Goal: Information Seeking & Learning: Compare options

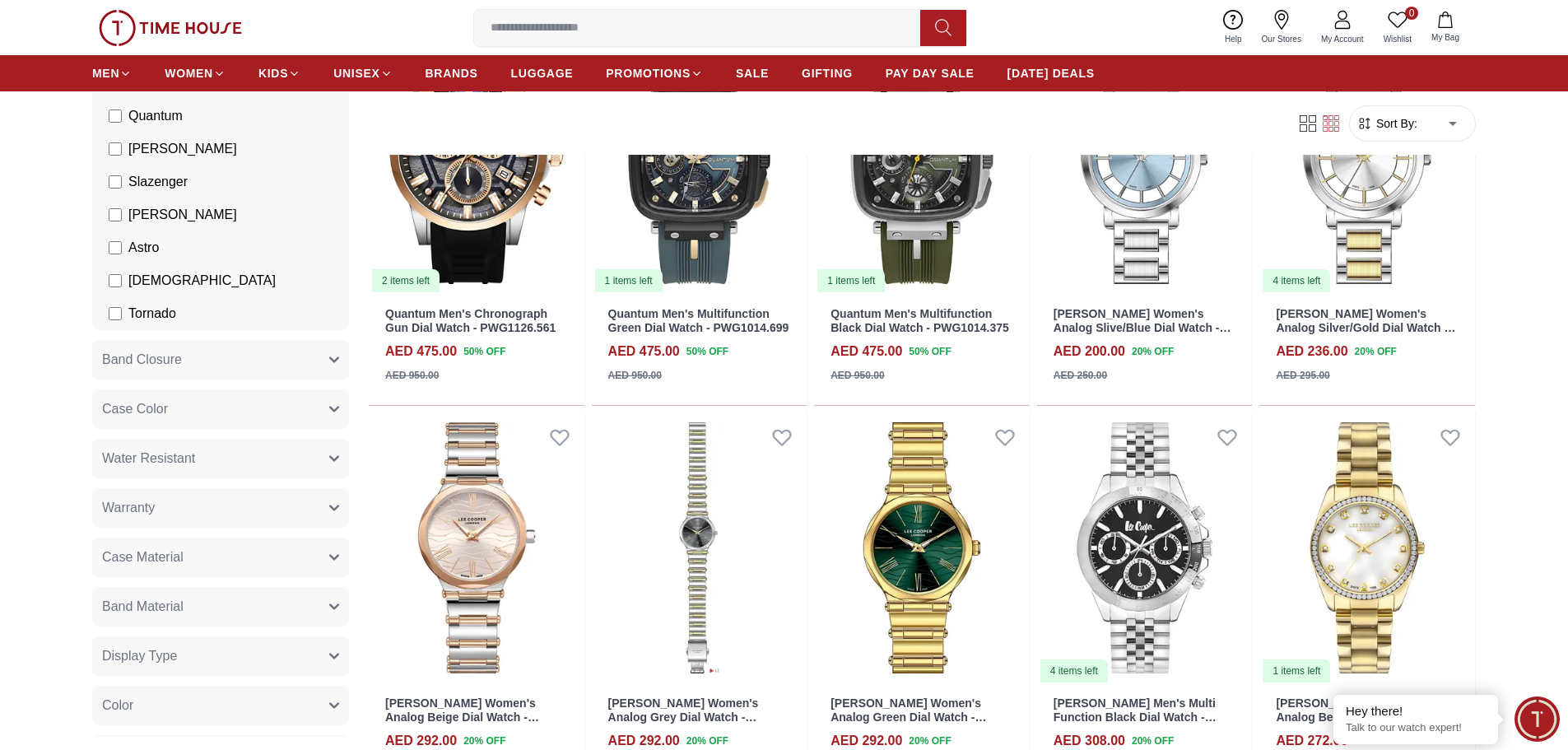
scroll to position [180, 0]
click at [193, 353] on button "Band Closure" at bounding box center [220, 359] width 256 height 39
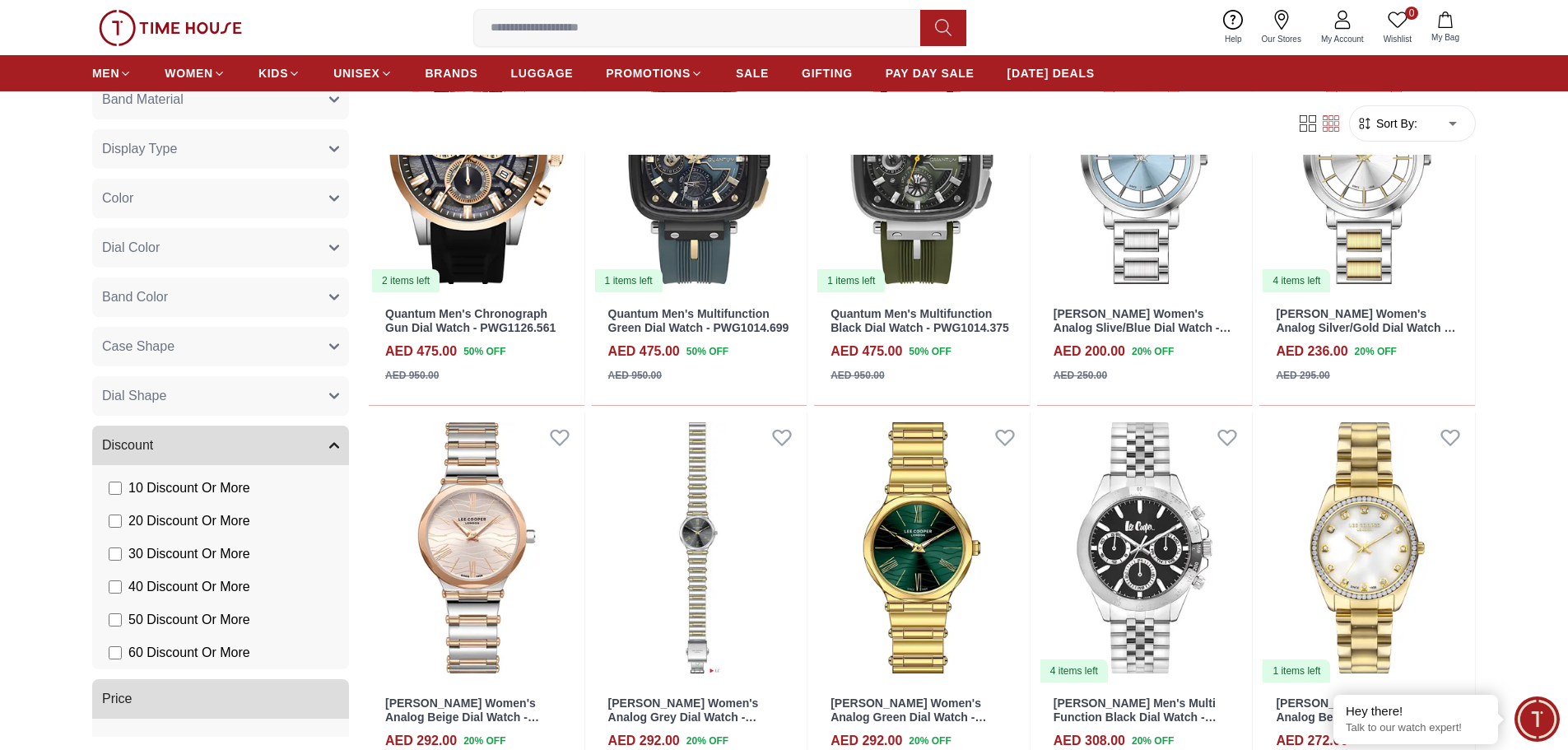
scroll to position [1478, 0]
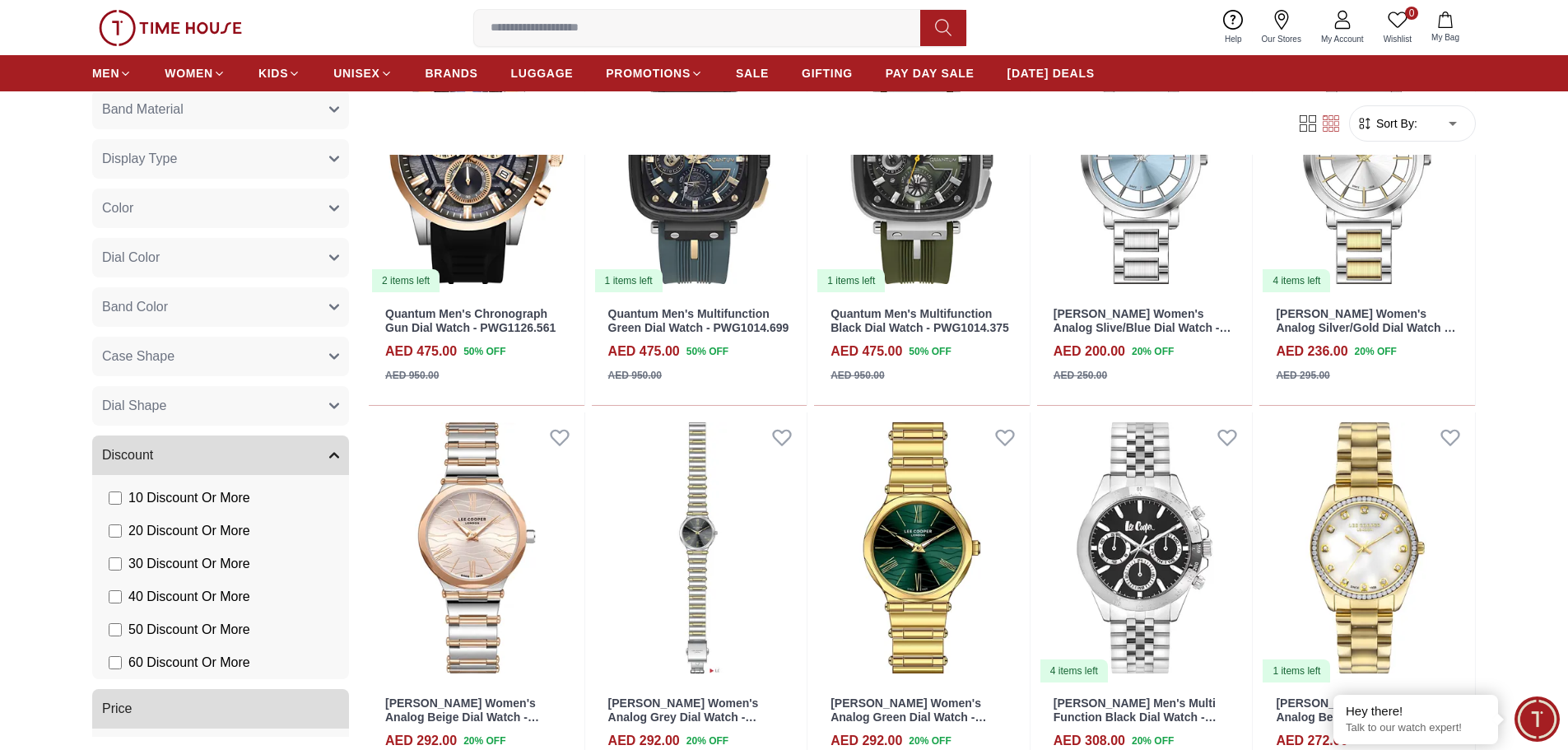
click at [197, 426] on button "Dial Shape" at bounding box center [220, 406] width 256 height 39
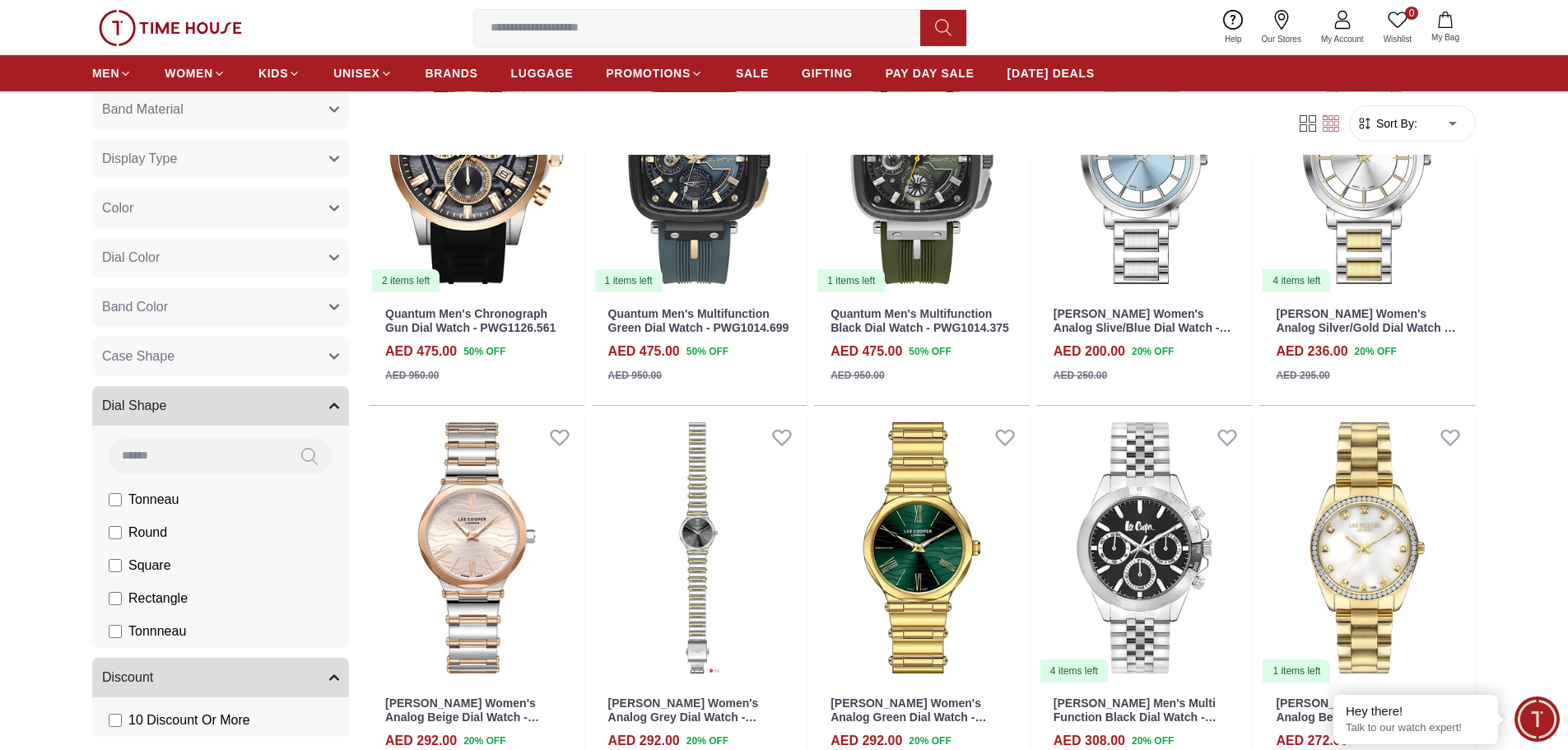
click at [227, 376] on button "Case Shape" at bounding box center [220, 357] width 256 height 39
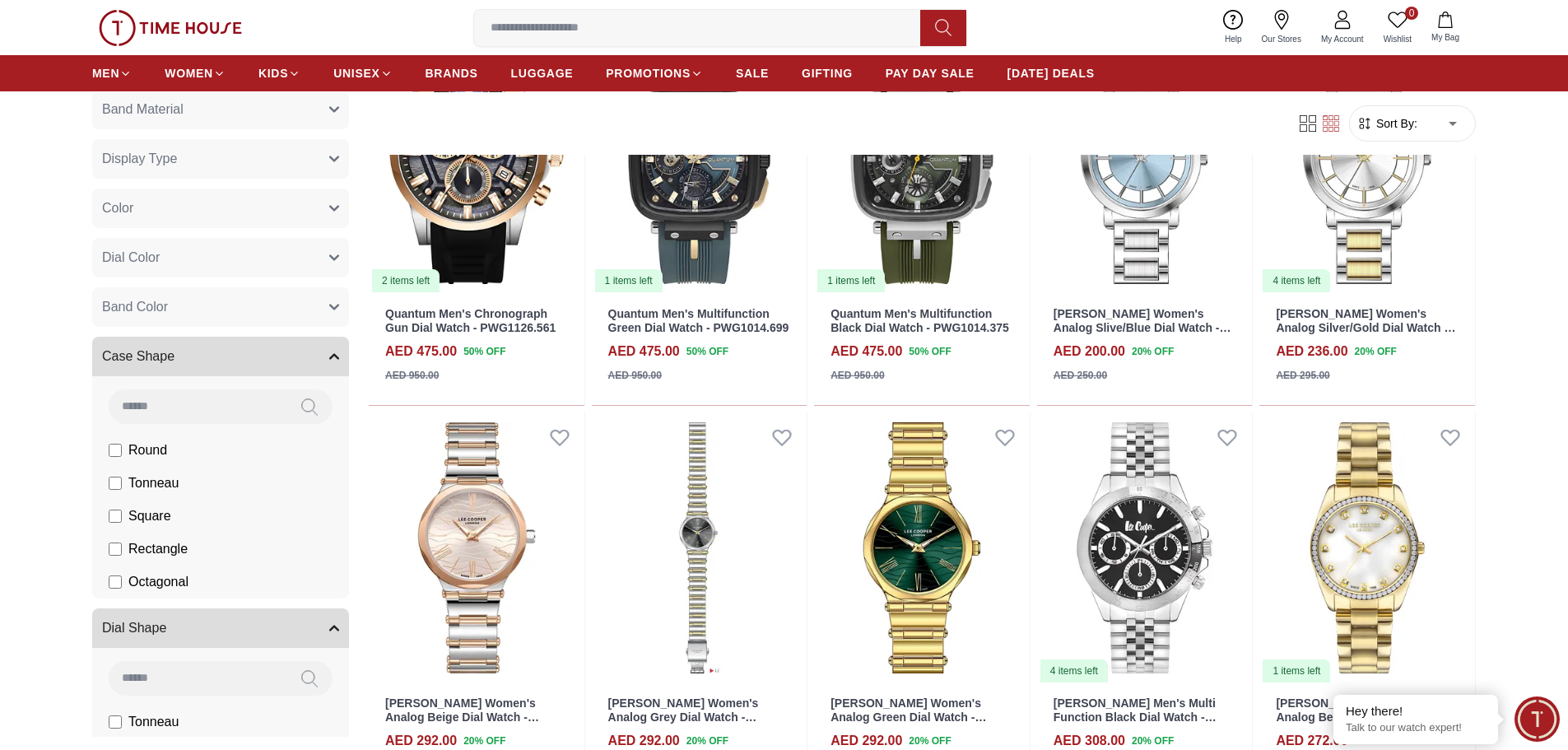
click at [250, 327] on button "Band Color" at bounding box center [220, 307] width 256 height 39
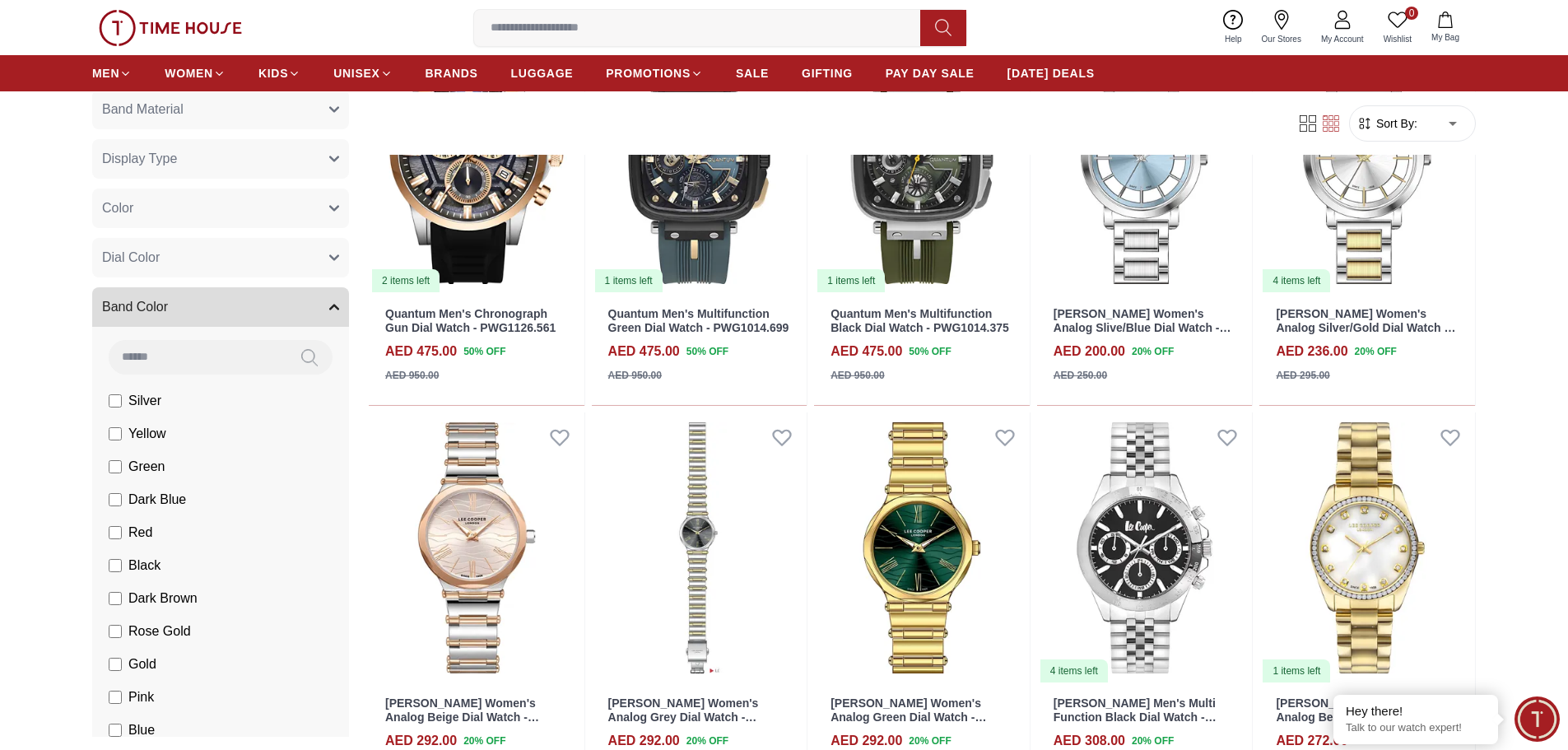
click at [275, 277] on button "Dial Color" at bounding box center [220, 257] width 256 height 39
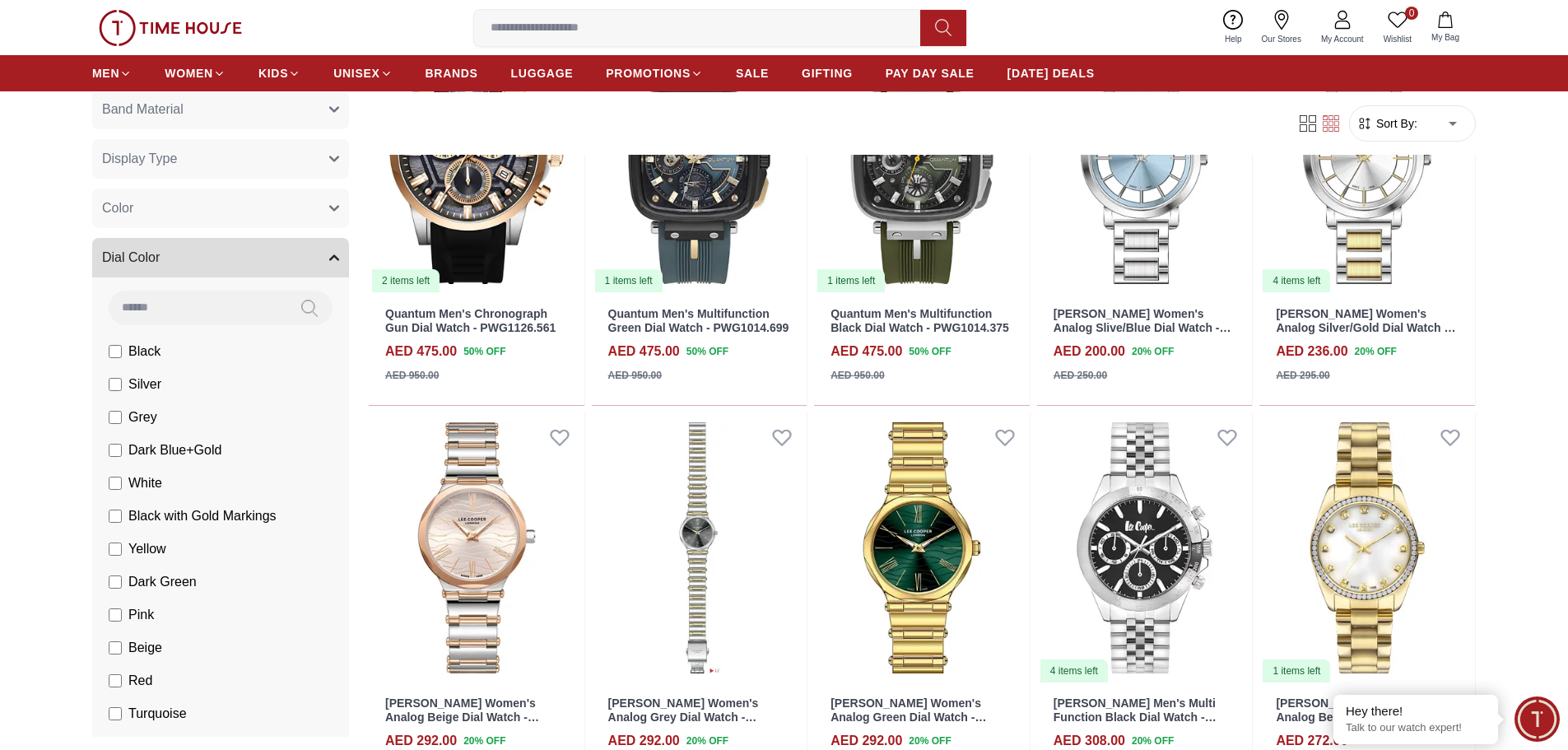
click at [274, 228] on button "Color" at bounding box center [220, 208] width 256 height 39
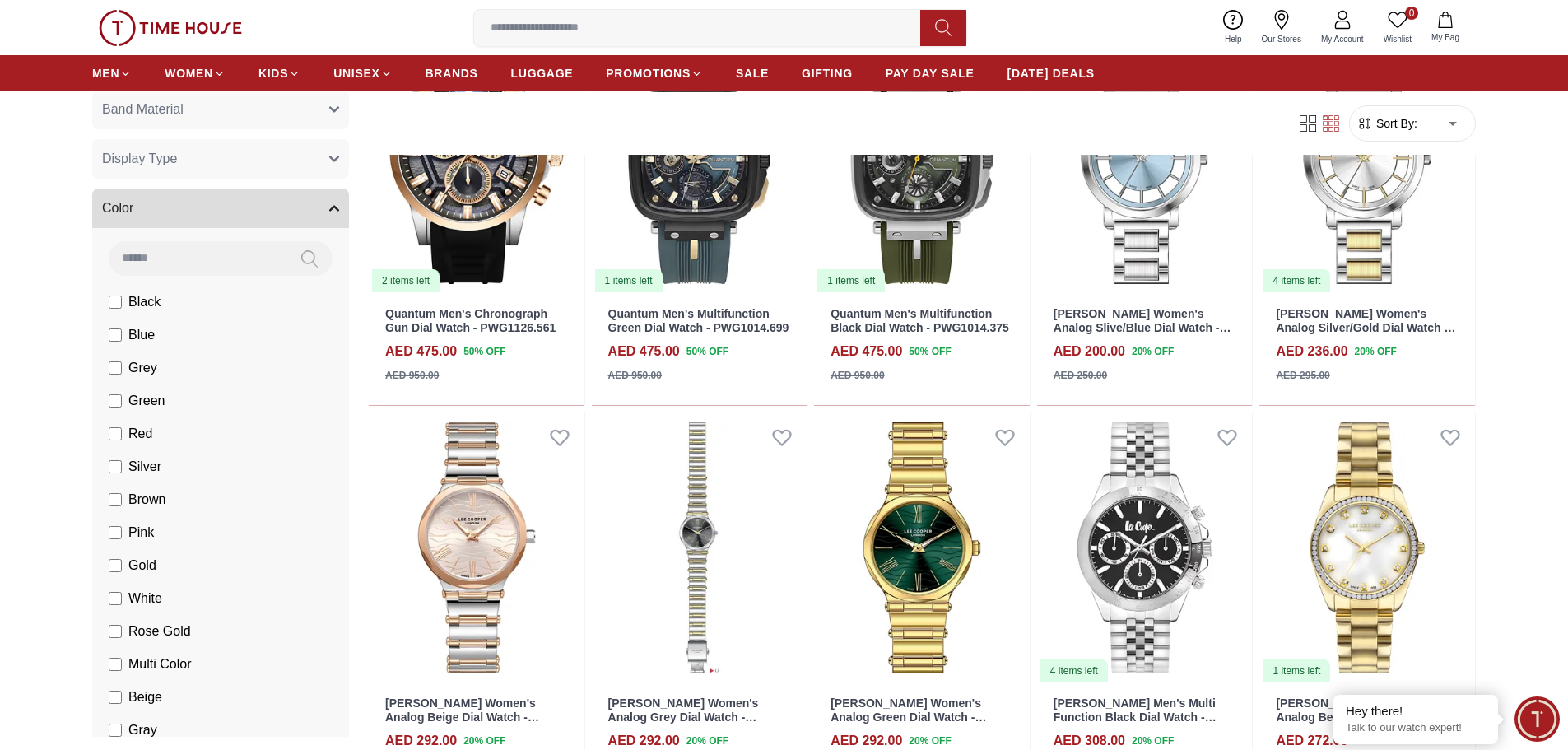
click at [277, 179] on button "Display Type" at bounding box center [220, 159] width 256 height 39
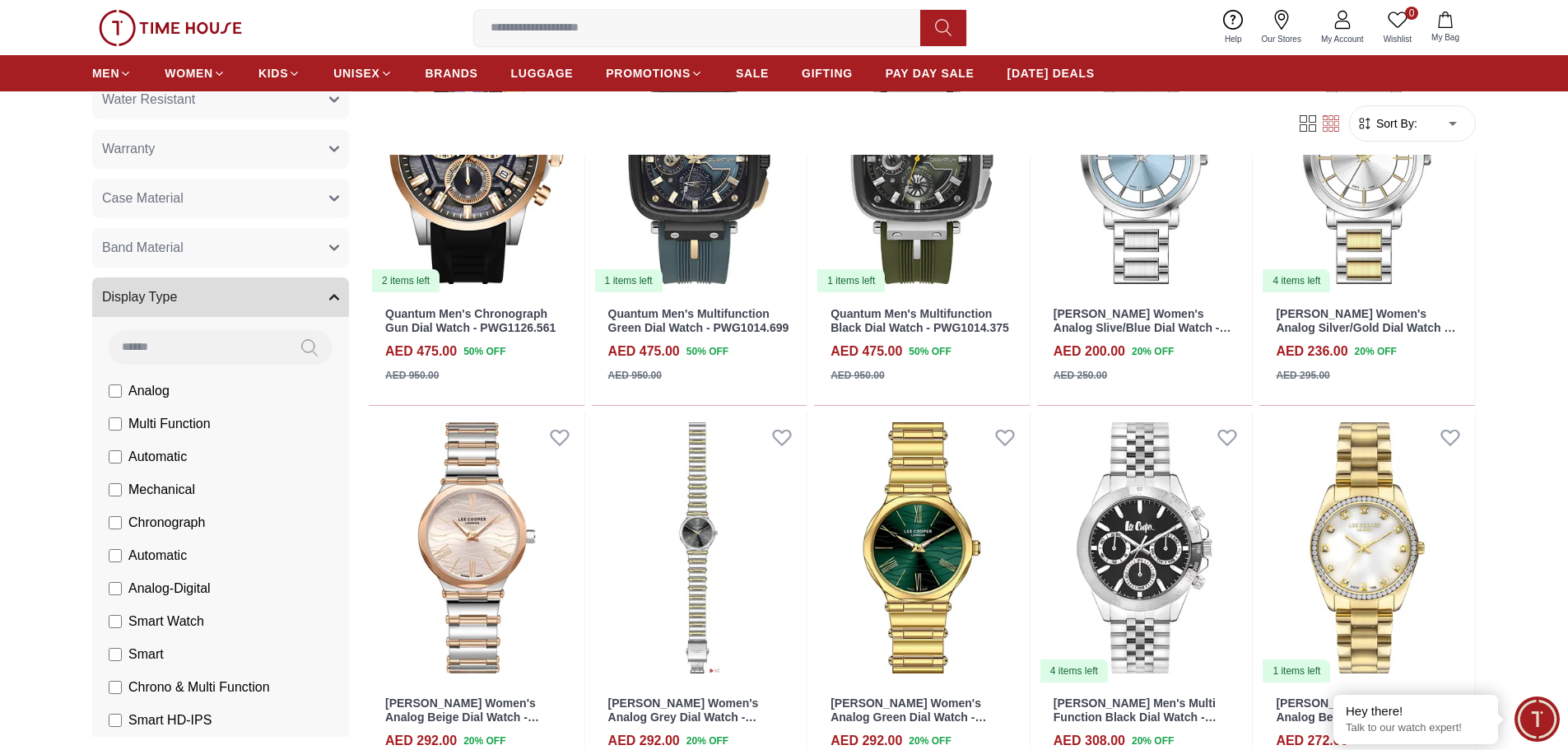
scroll to position [1339, 0]
click at [181, 268] on button "Band Material" at bounding box center [220, 249] width 256 height 39
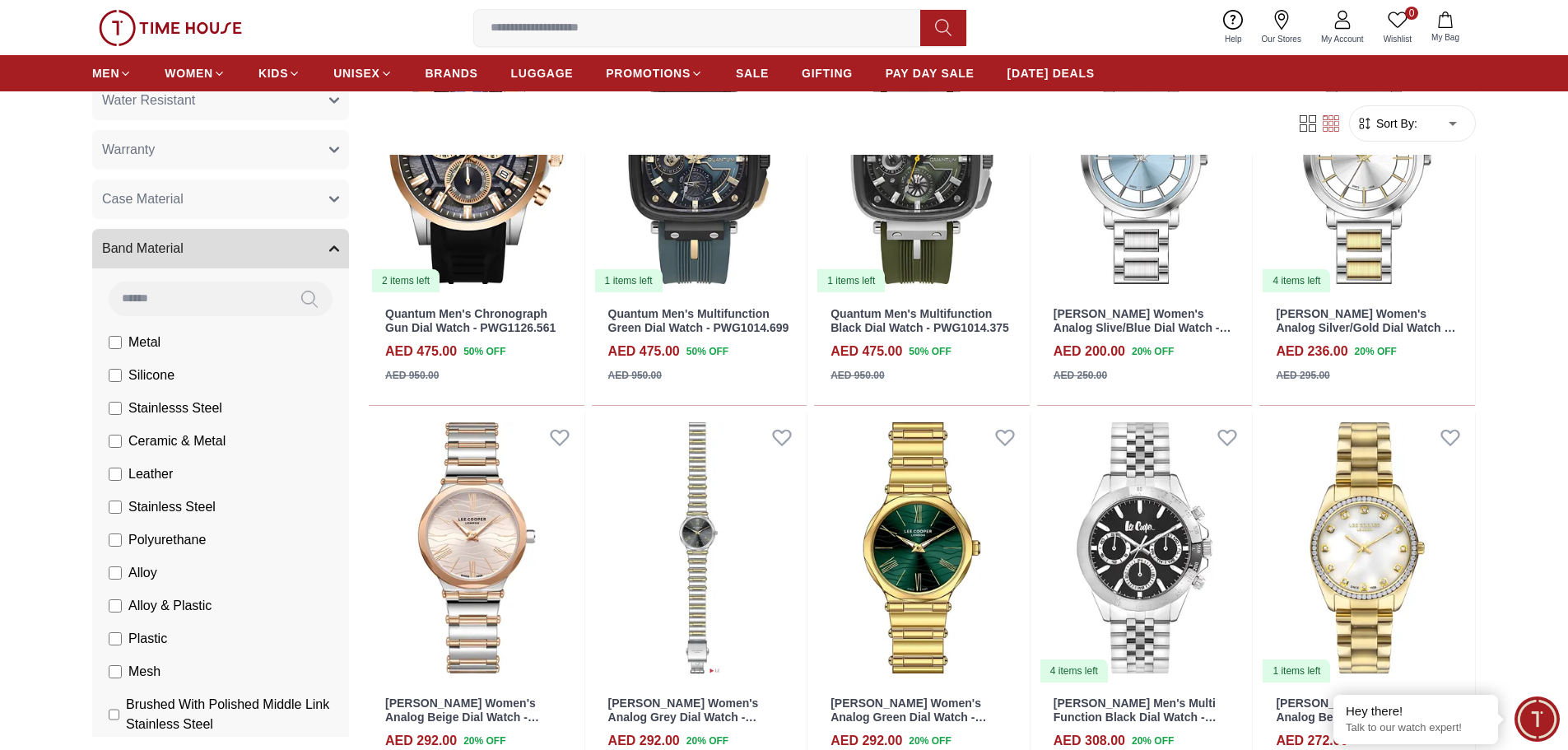
click at [228, 219] on button "Case Material" at bounding box center [220, 199] width 256 height 39
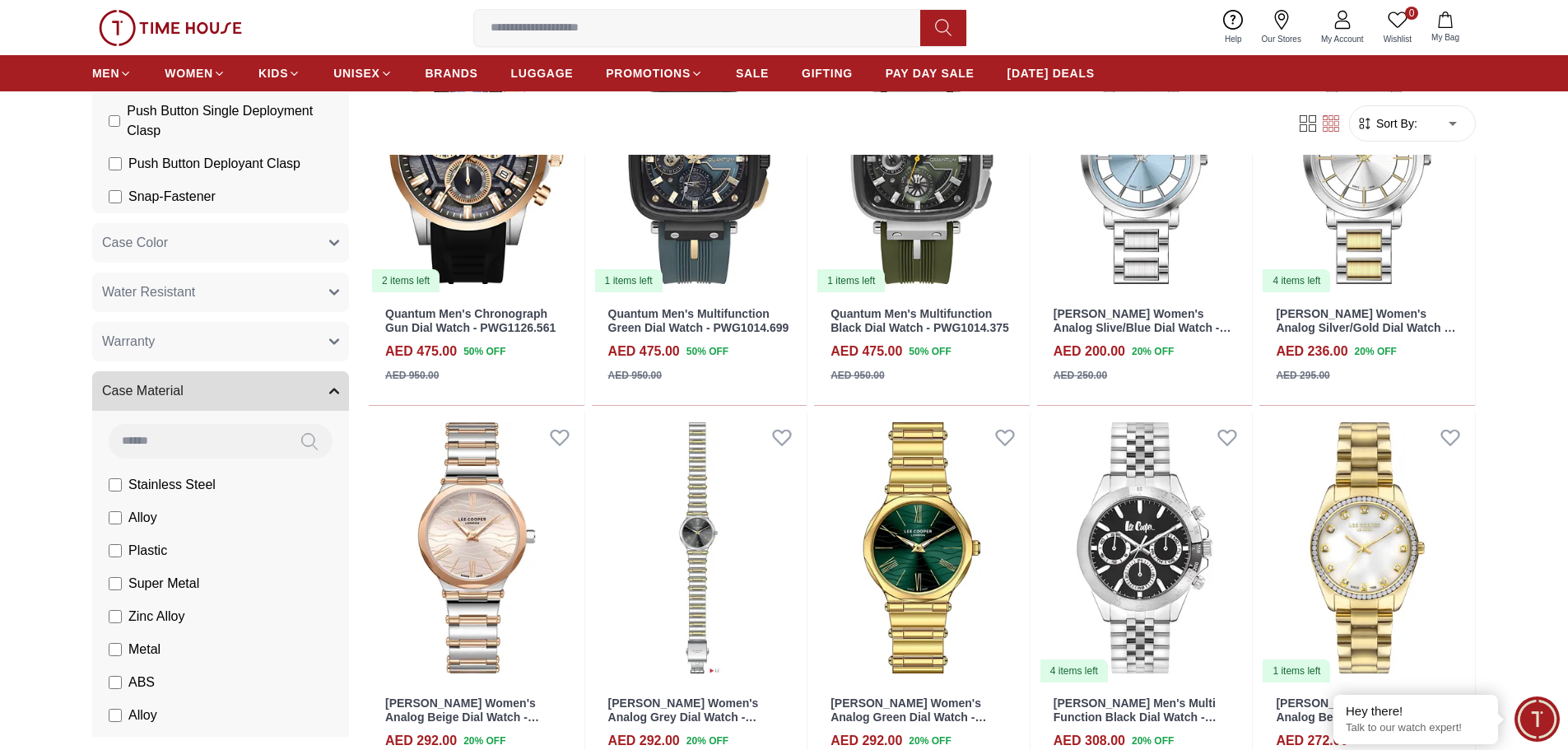
scroll to position [1144, 0]
click at [214, 308] on button "Water Resistant" at bounding box center [220, 295] width 256 height 39
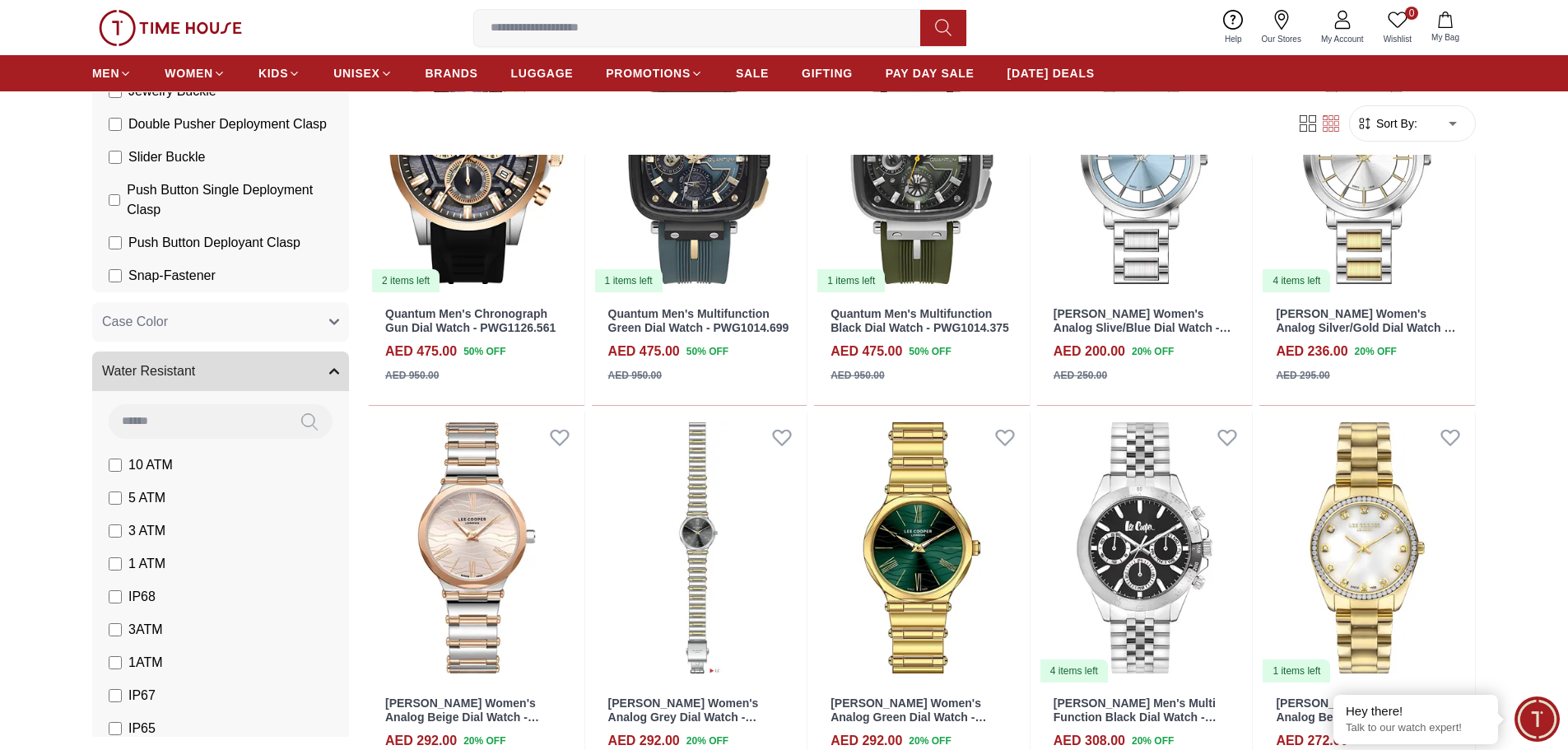
click at [222, 331] on button "Case Color" at bounding box center [220, 322] width 256 height 39
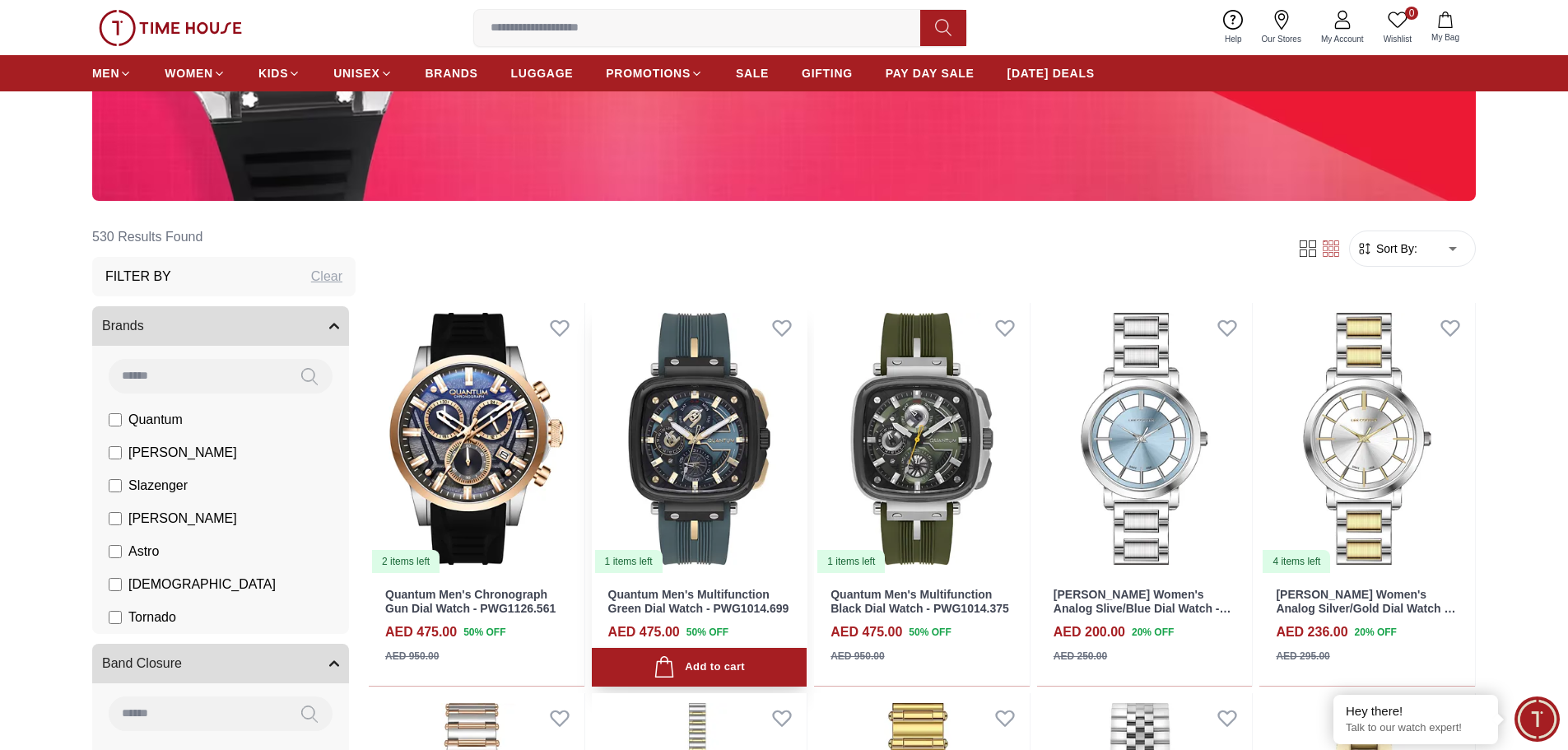
scroll to position [464, 0]
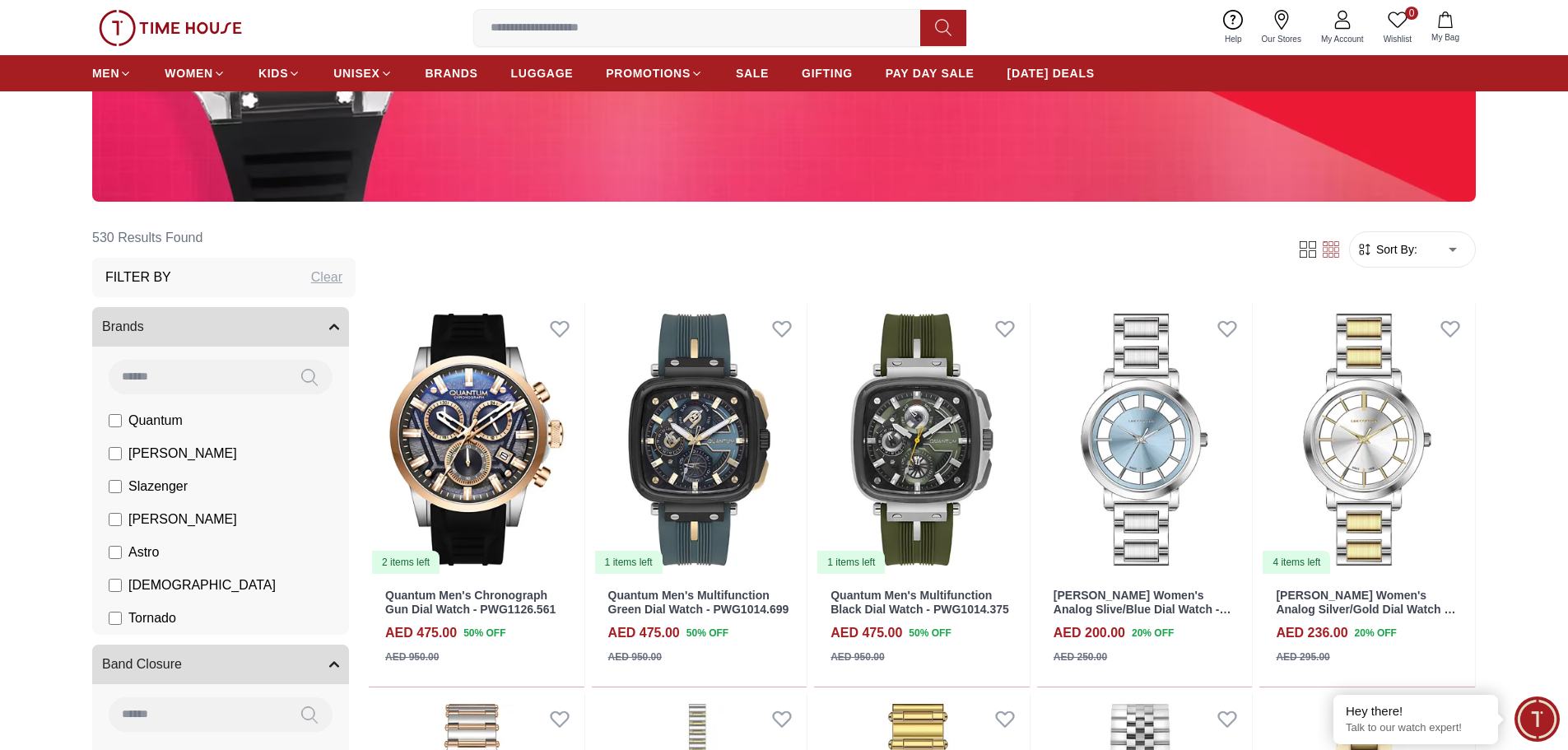
click at [1389, 253] on span "Sort By:" at bounding box center [1395, 249] width 45 height 16
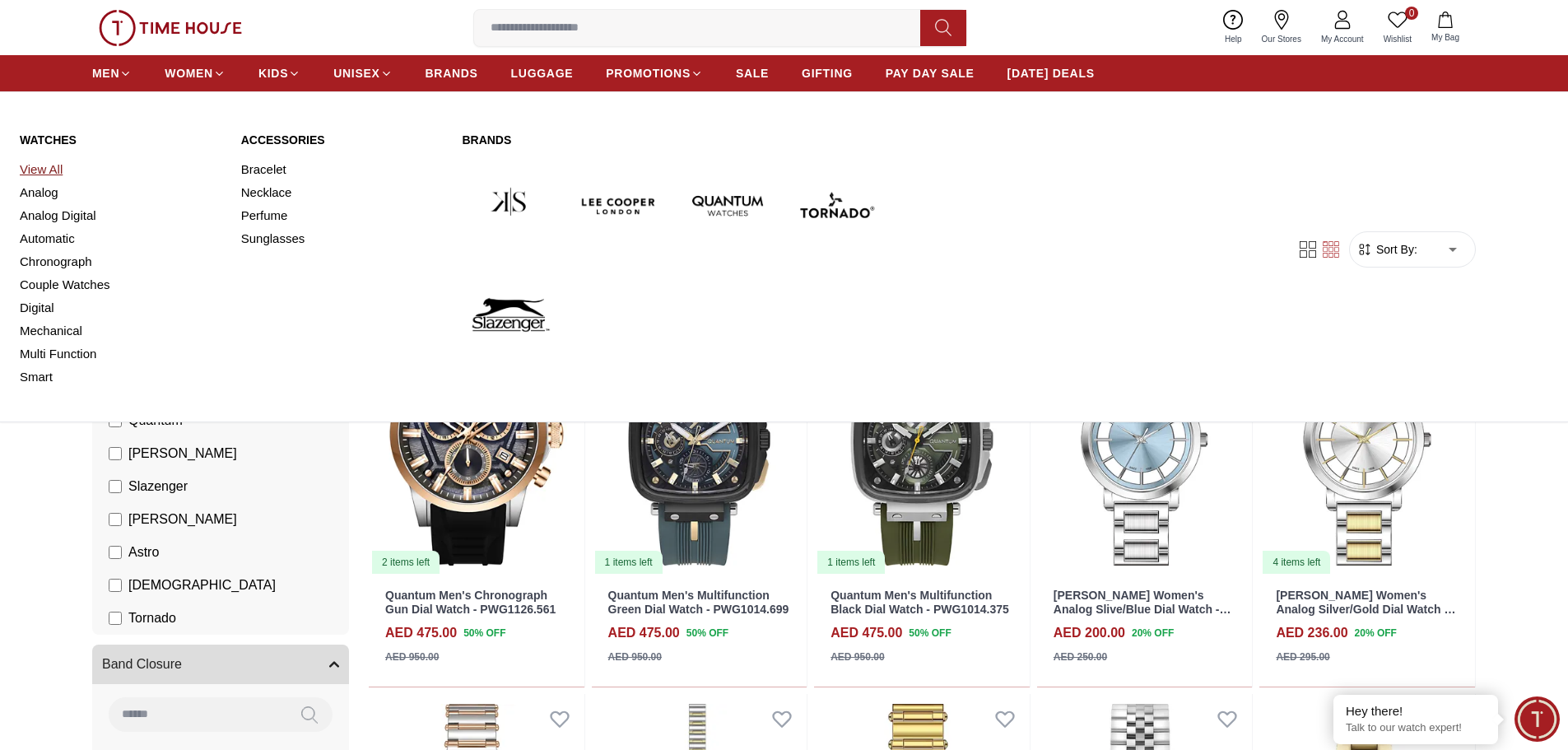
click at [55, 169] on link "View All" at bounding box center [121, 170] width 202 height 23
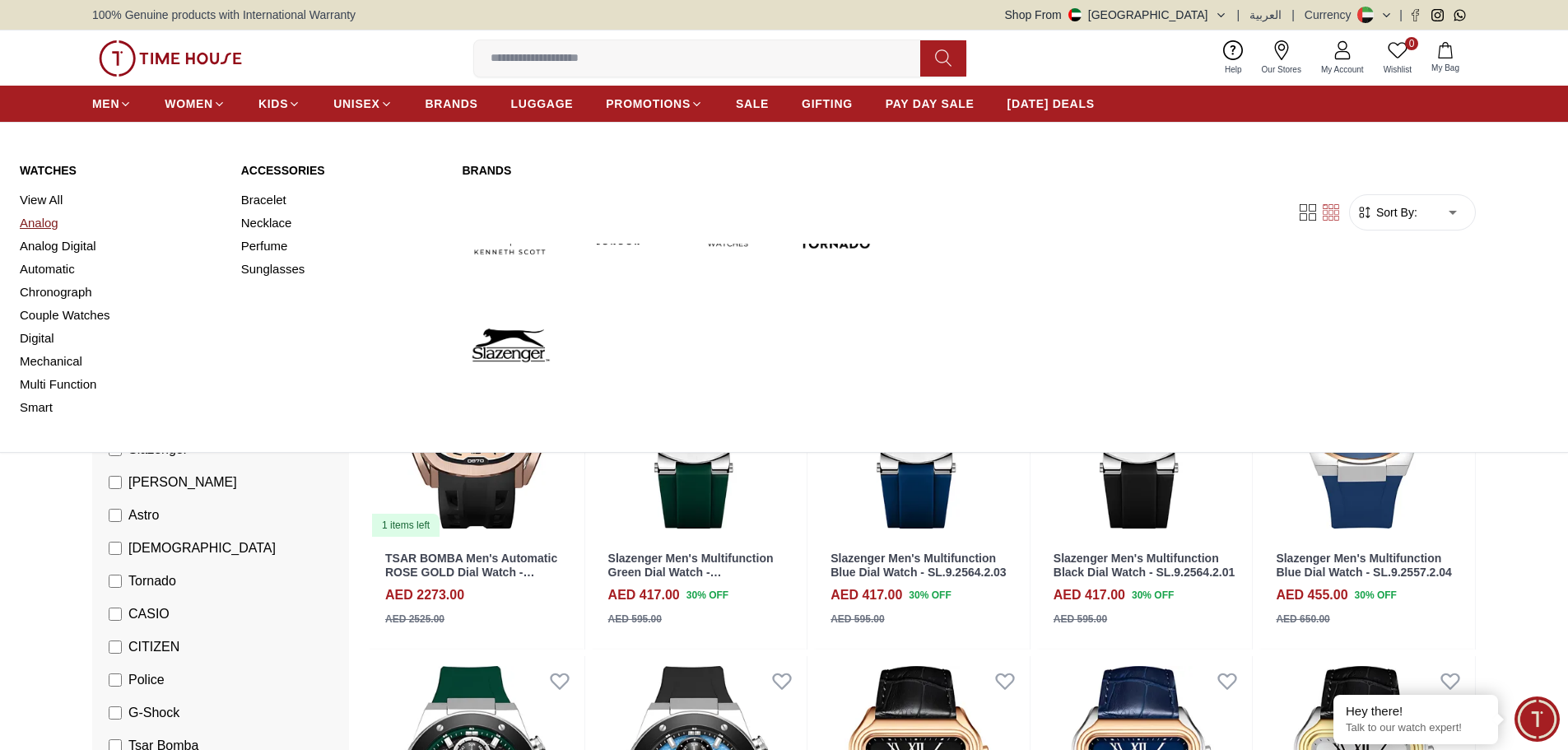
click at [61, 224] on link "Analog" at bounding box center [121, 223] width 202 height 23
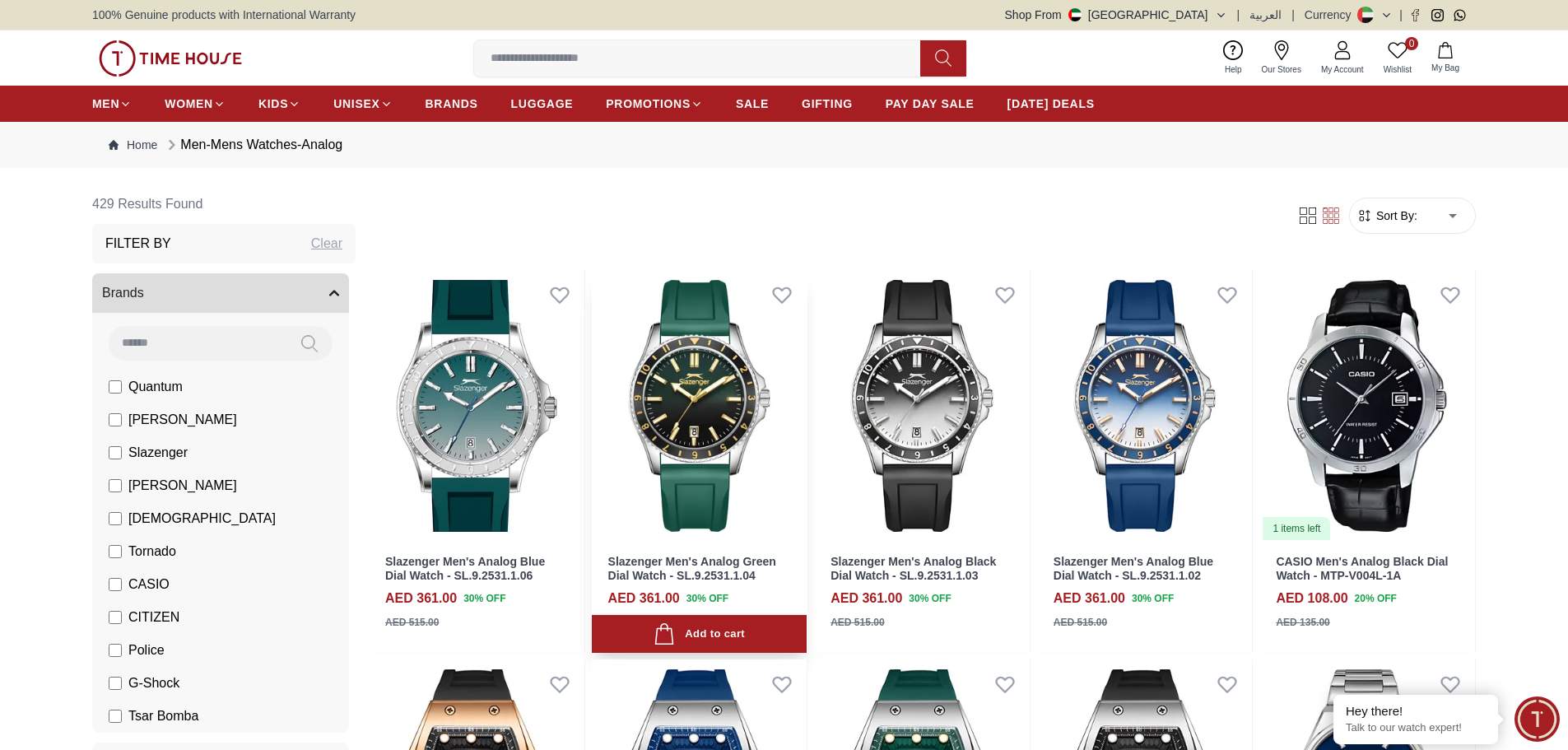
scroll to position [173, 0]
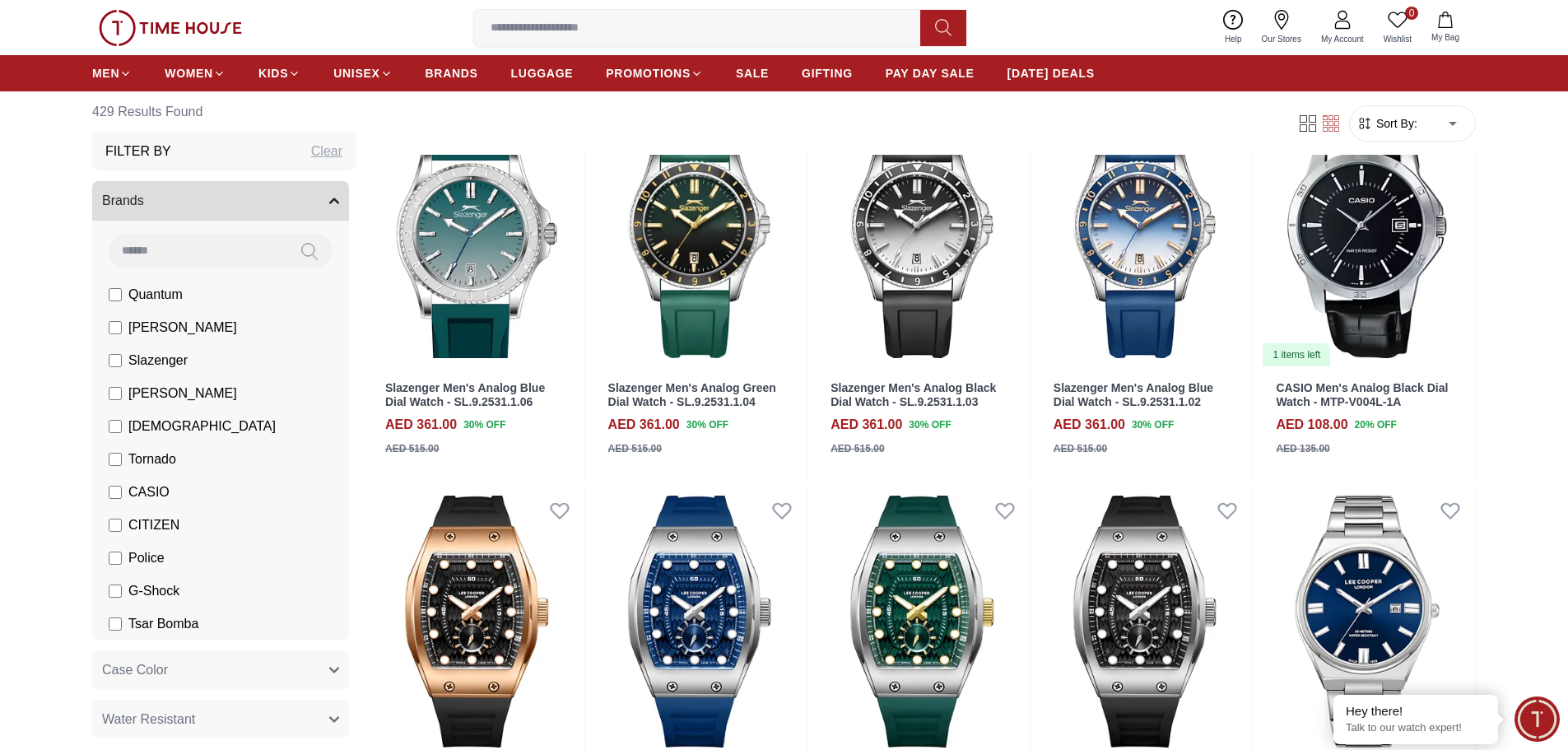
click at [154, 324] on span "[PERSON_NAME]" at bounding box center [183, 328] width 109 height 20
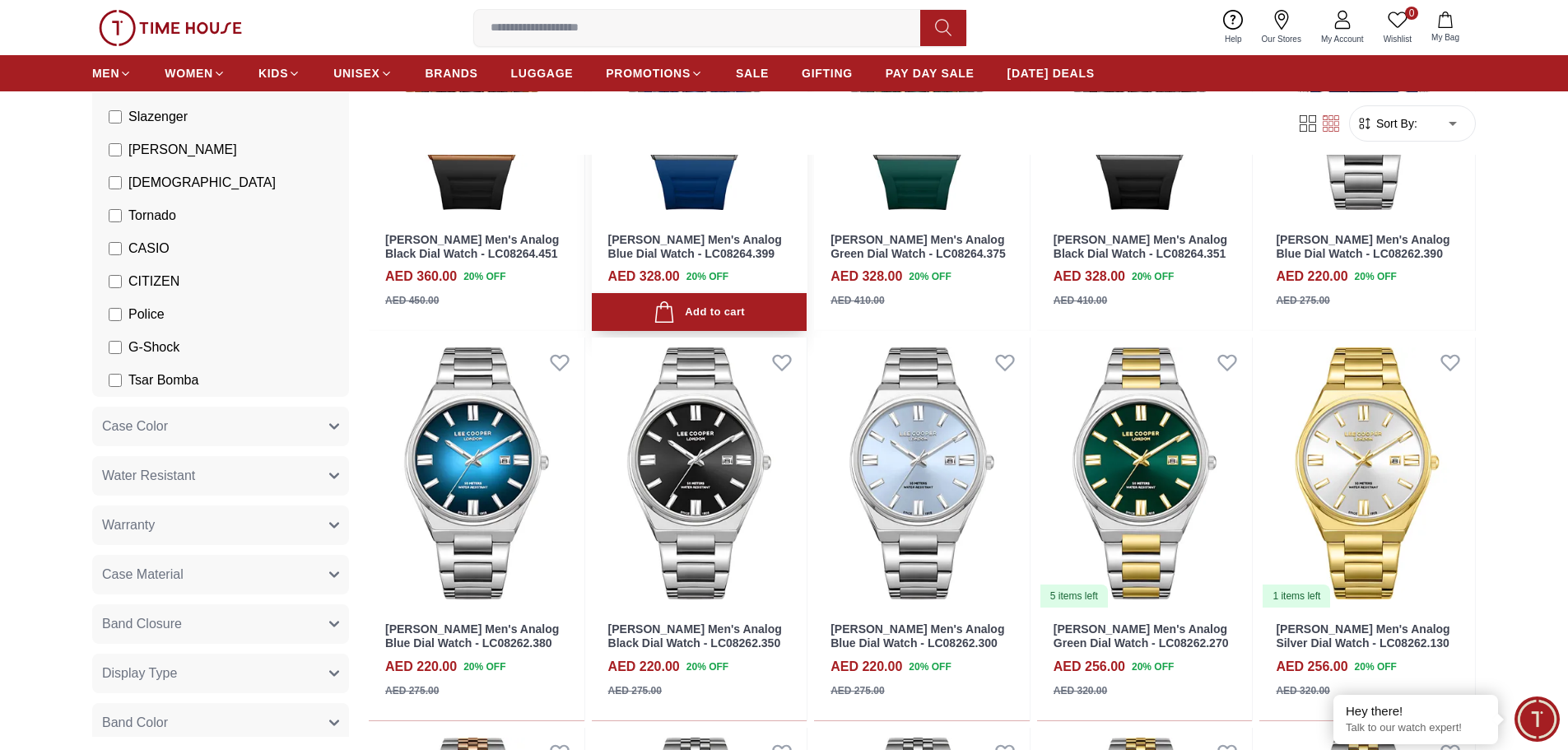
scroll to position [321, 0]
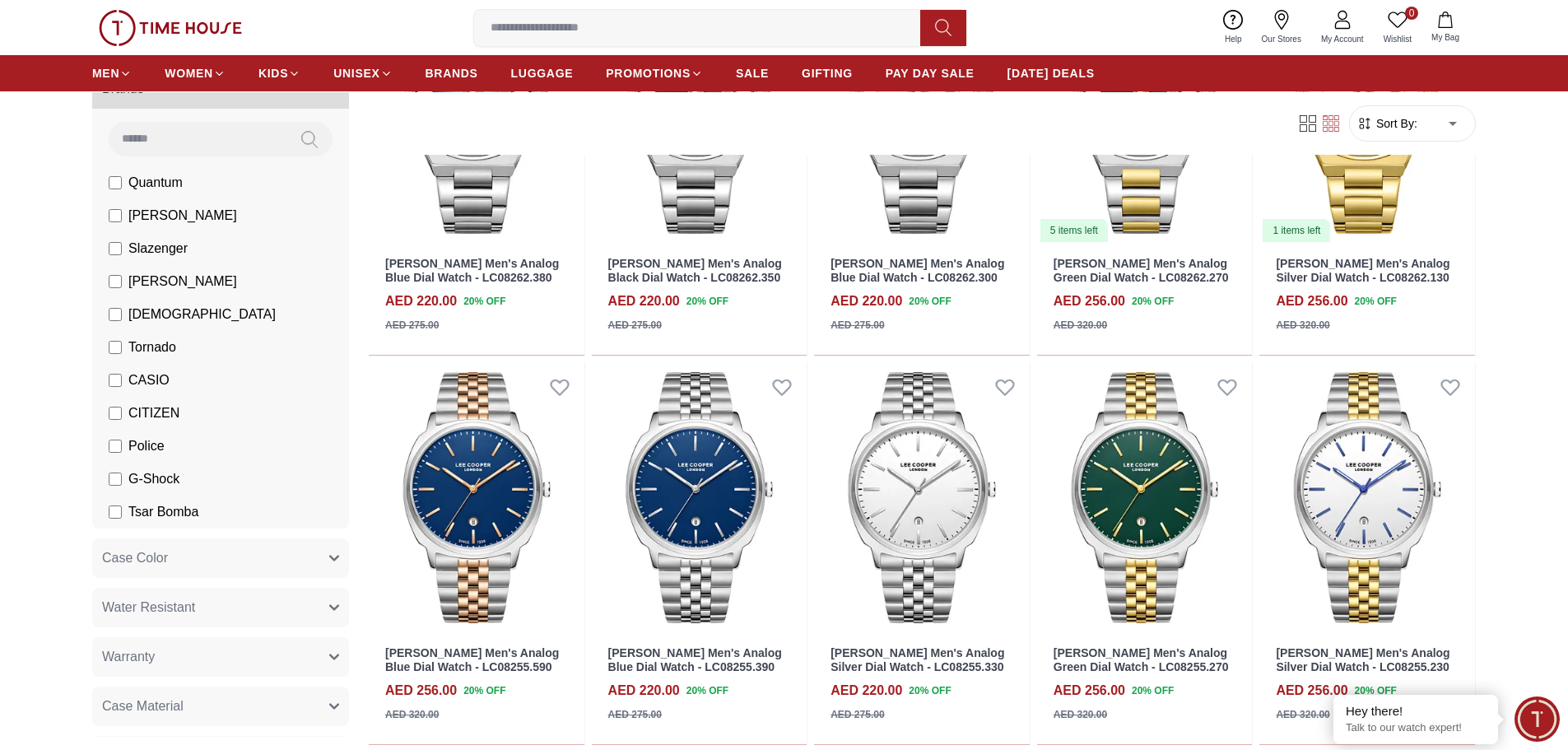
scroll to position [164, 0]
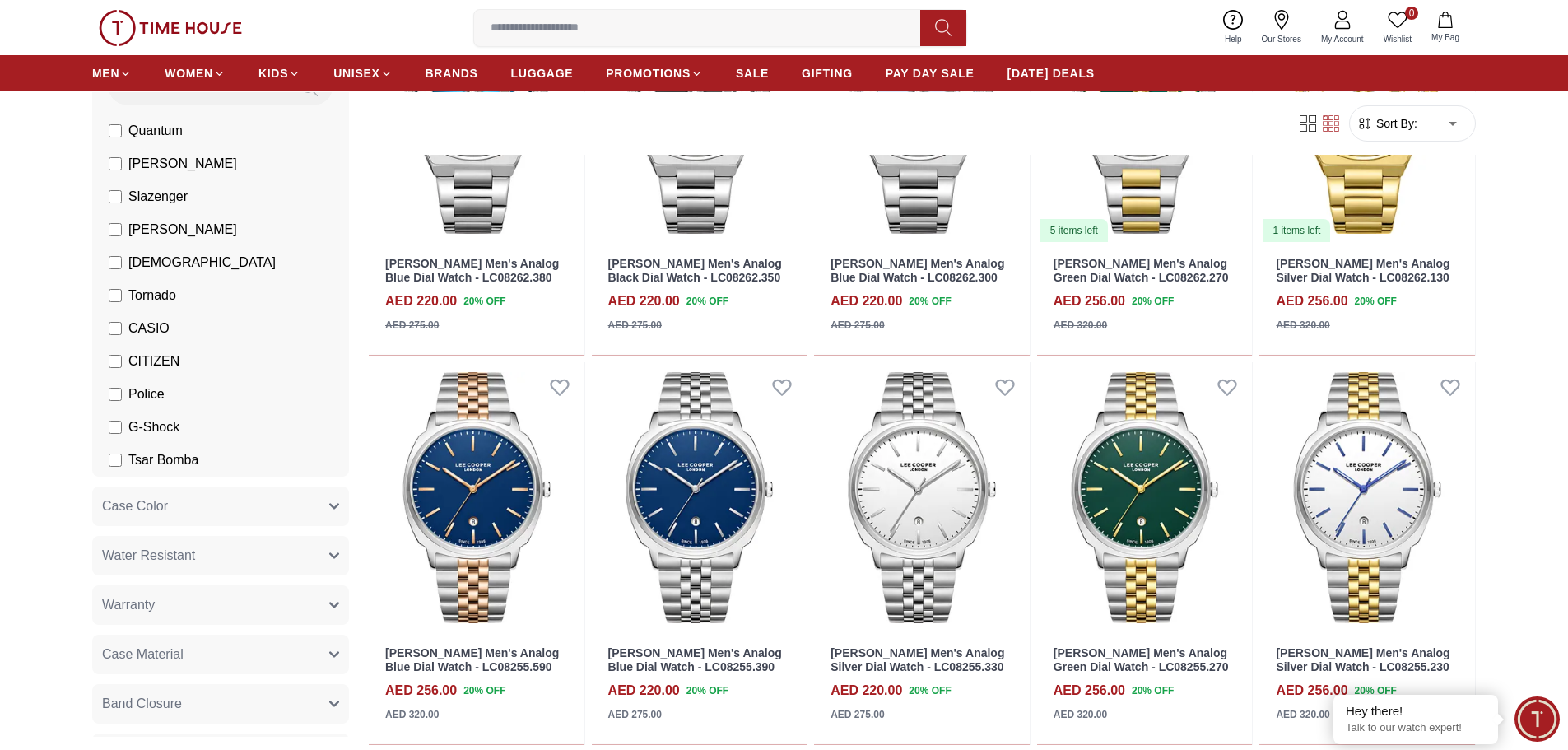
click at [137, 419] on span "G-Shock" at bounding box center [154, 427] width 51 height 20
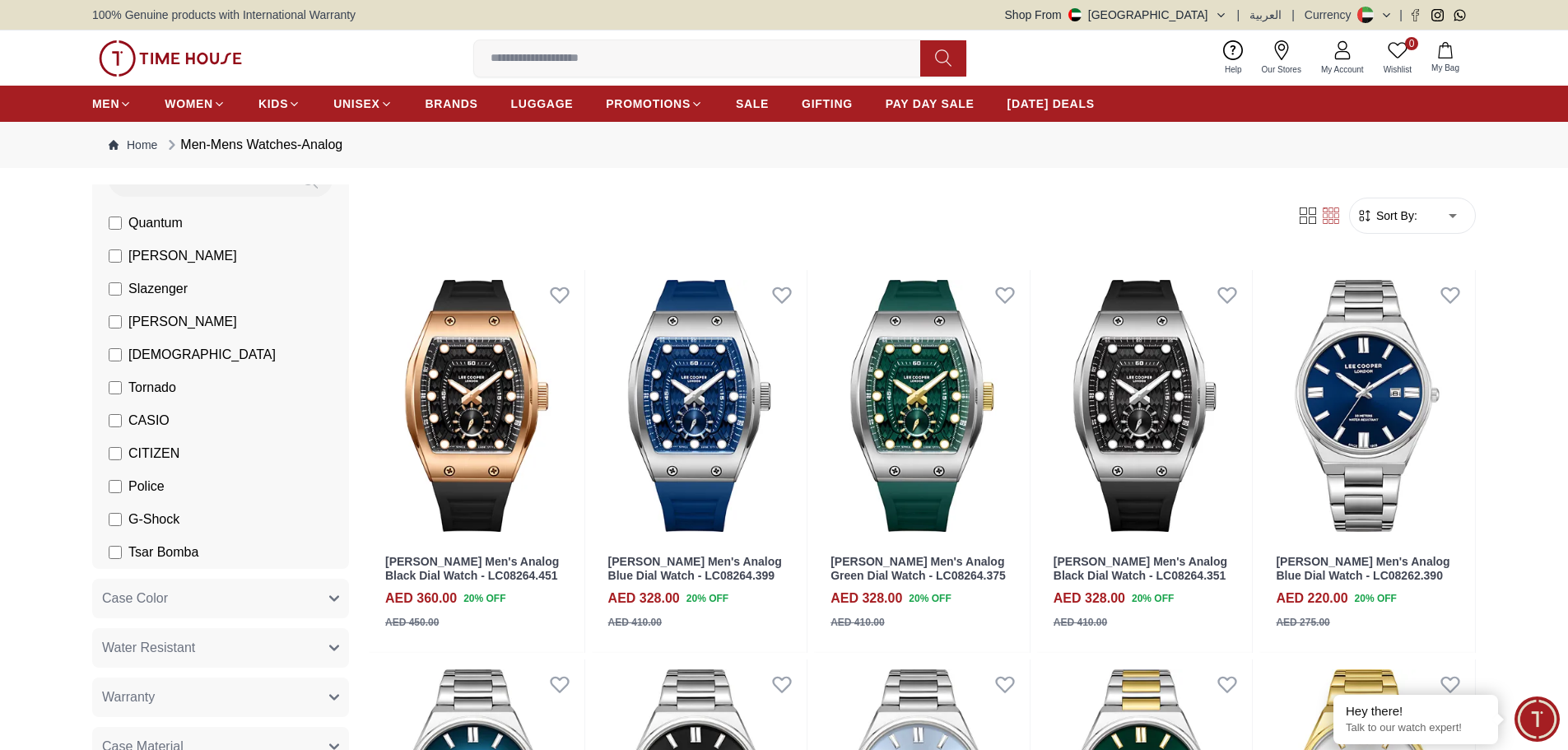
click at [126, 257] on label "[PERSON_NAME]" at bounding box center [173, 256] width 129 height 20
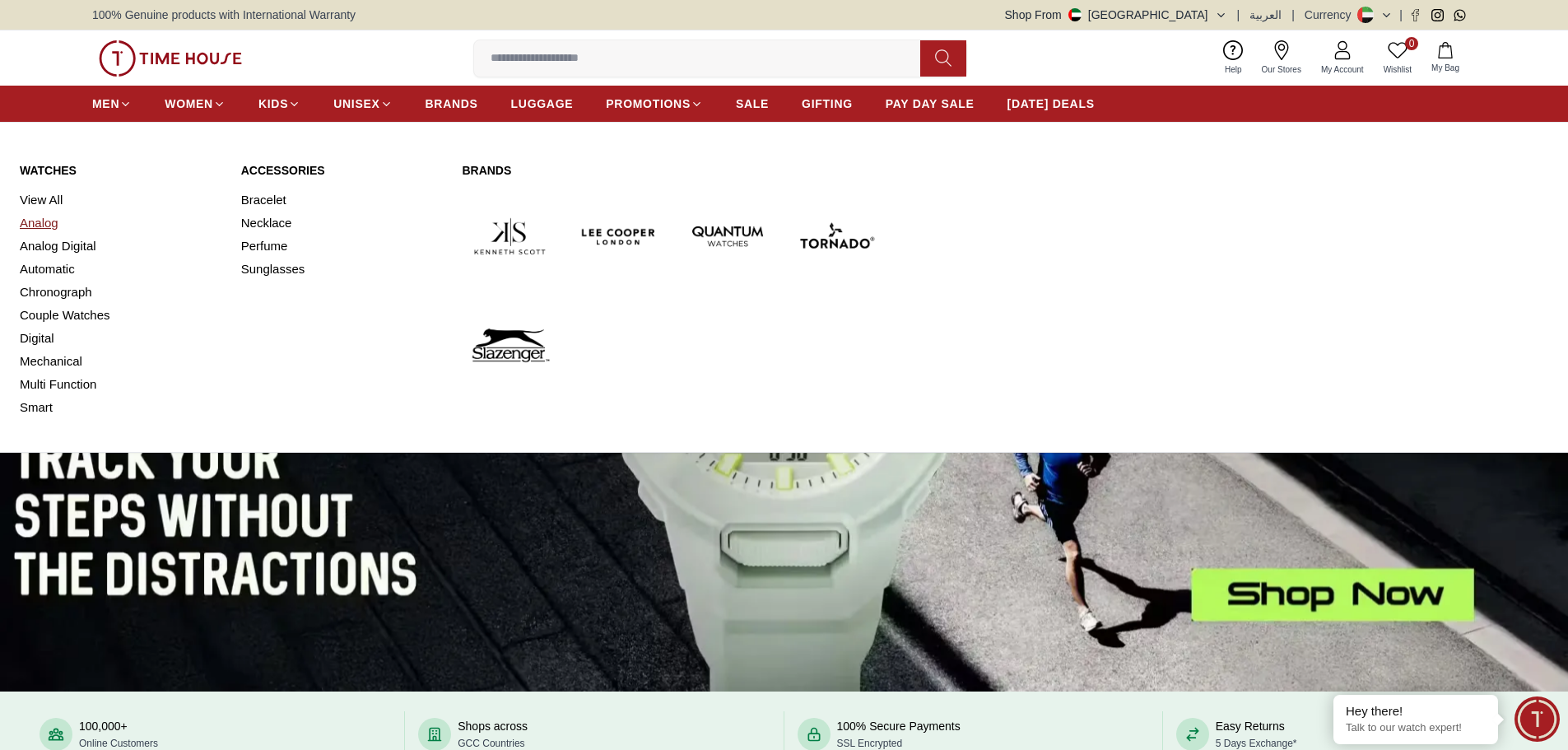
click at [48, 229] on link "Analog" at bounding box center [121, 223] width 202 height 23
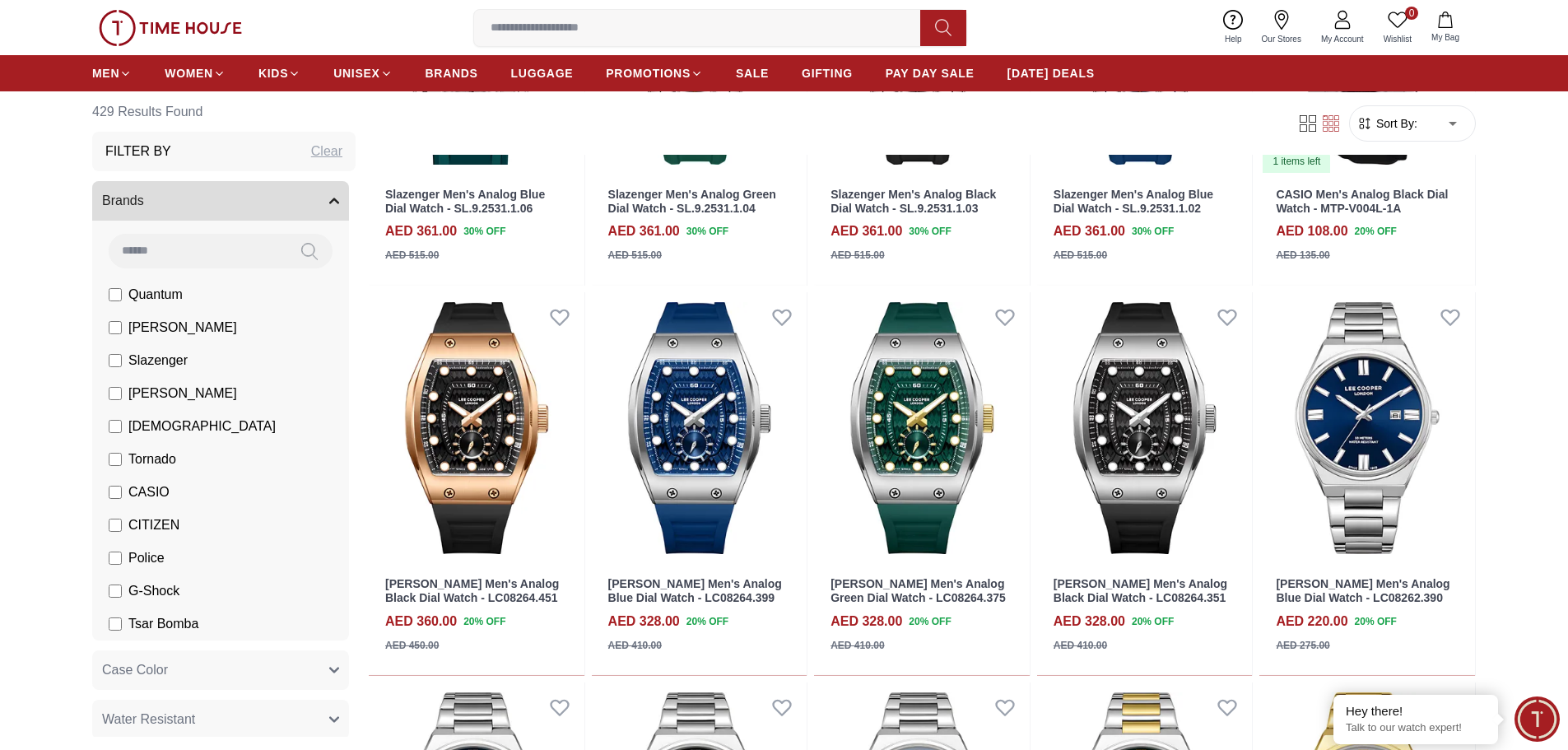
scroll to position [46, 0]
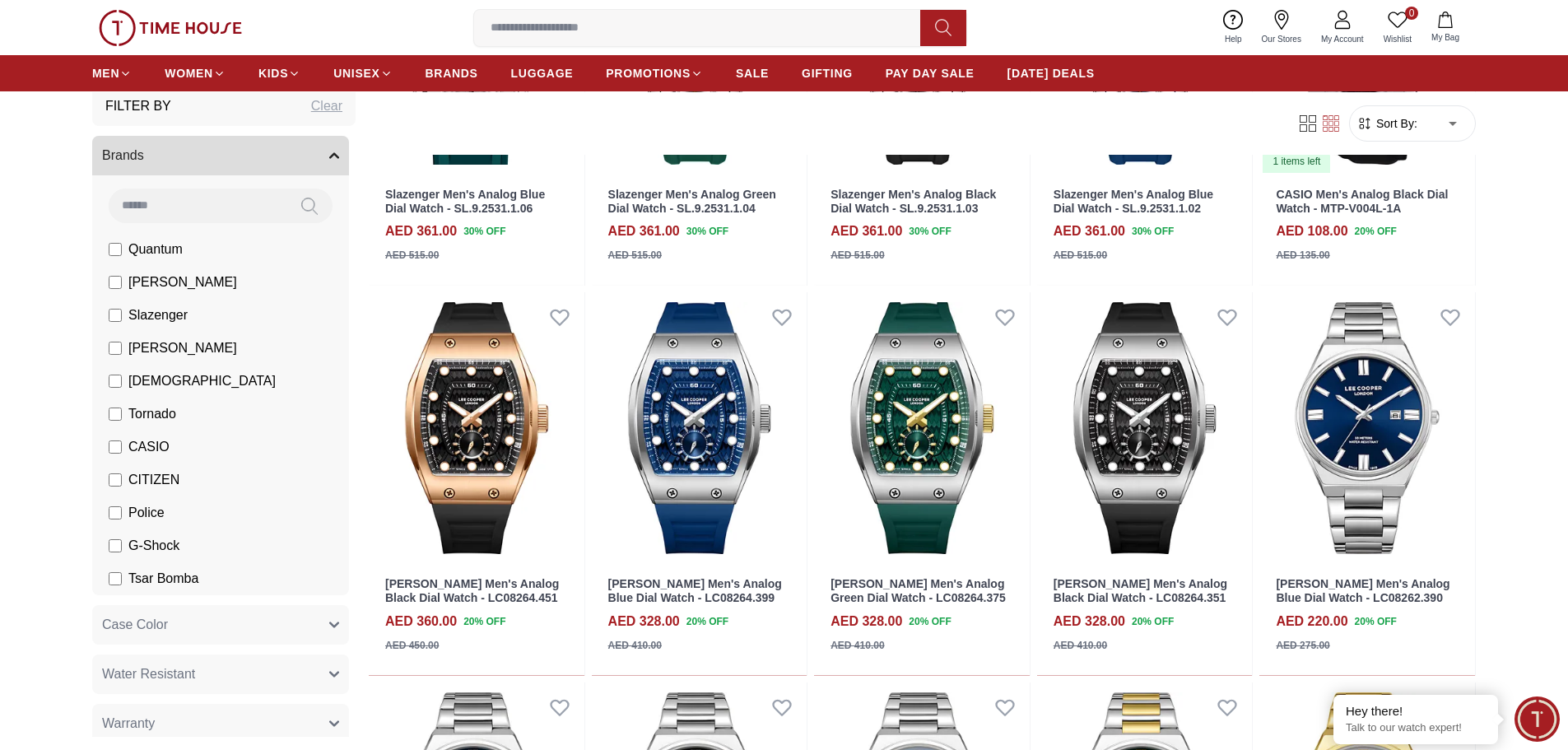
click at [156, 278] on span "[PERSON_NAME]" at bounding box center [183, 282] width 109 height 20
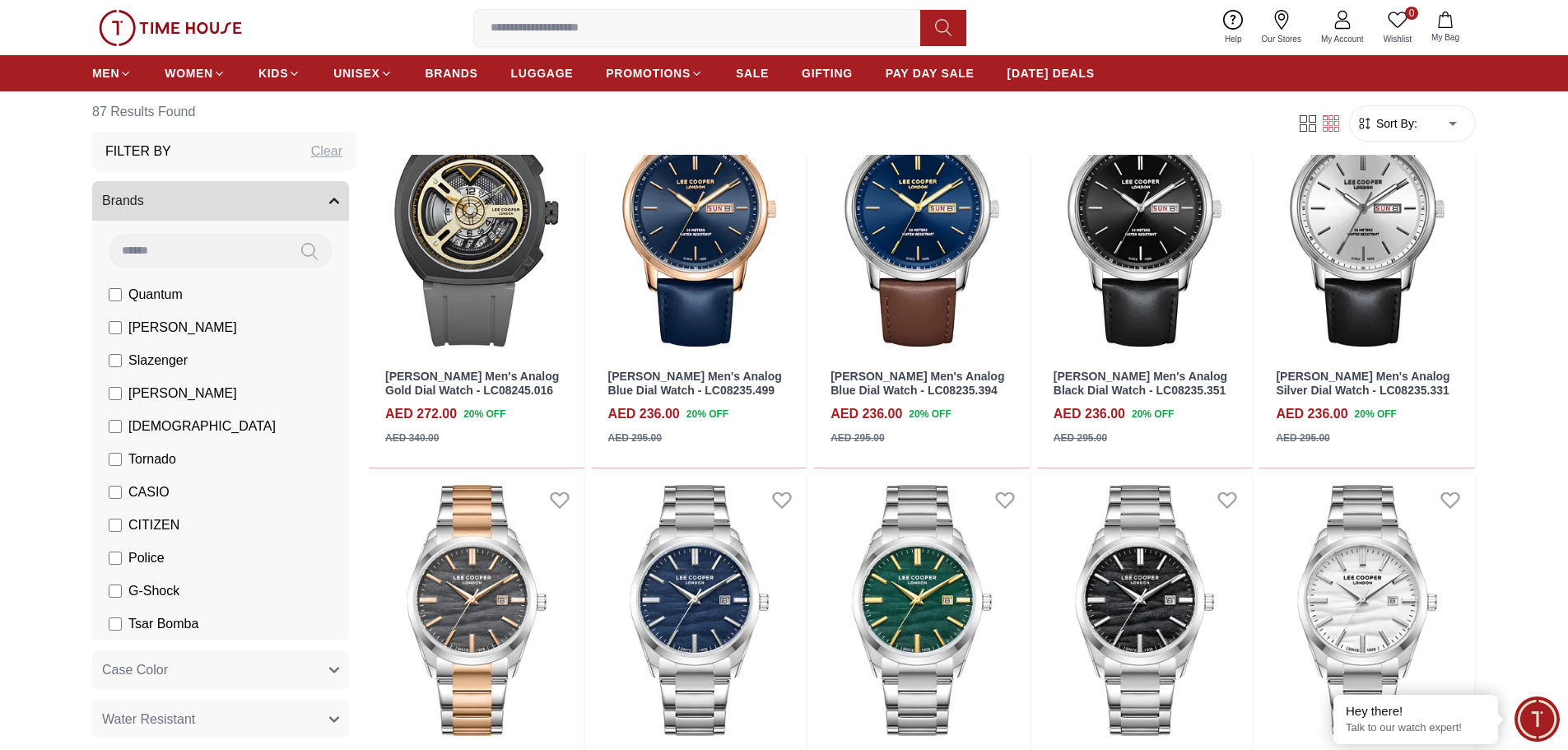
click at [137, 522] on span "CITIZEN" at bounding box center [154, 526] width 51 height 20
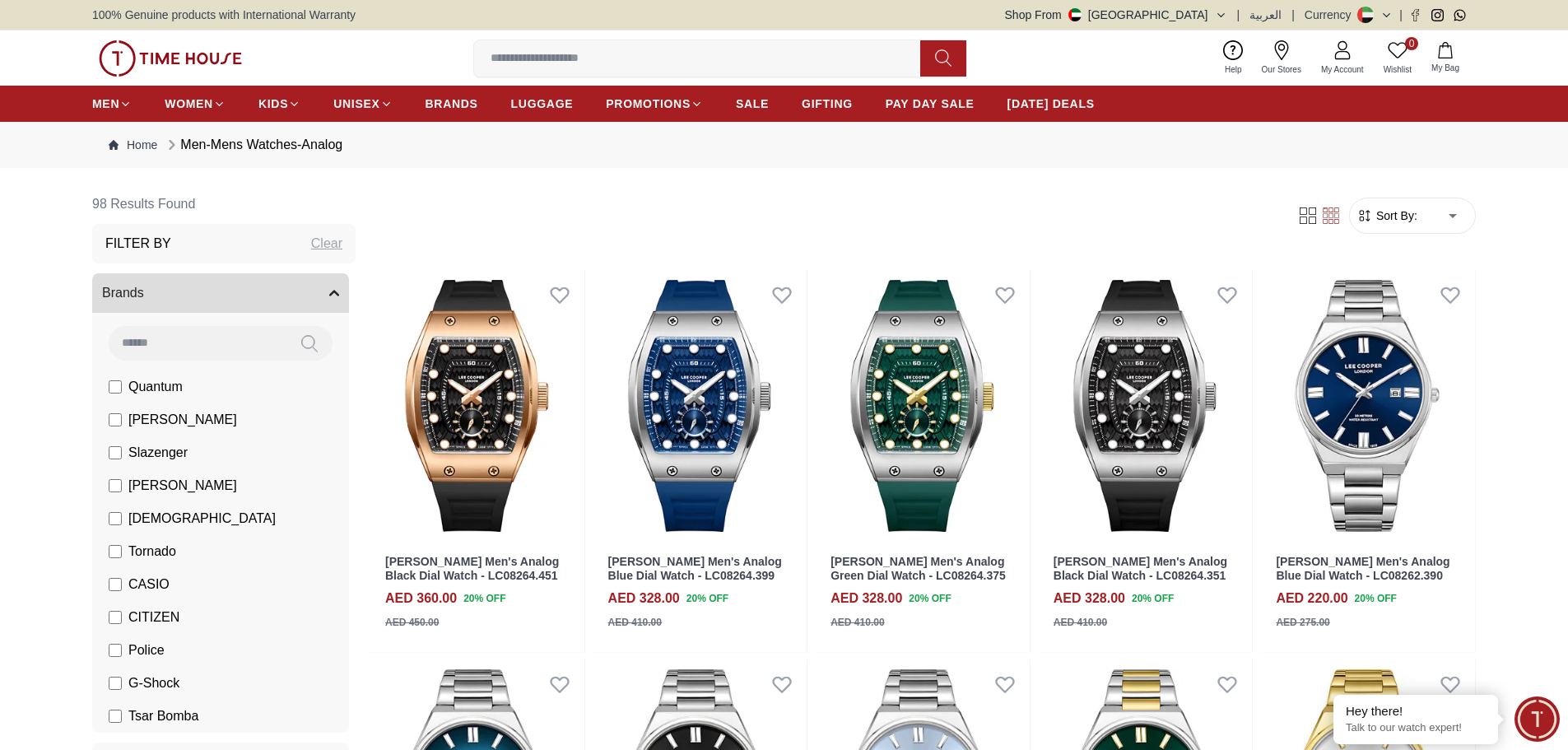
click at [150, 411] on span "[PERSON_NAME]" at bounding box center [183, 420] width 109 height 20
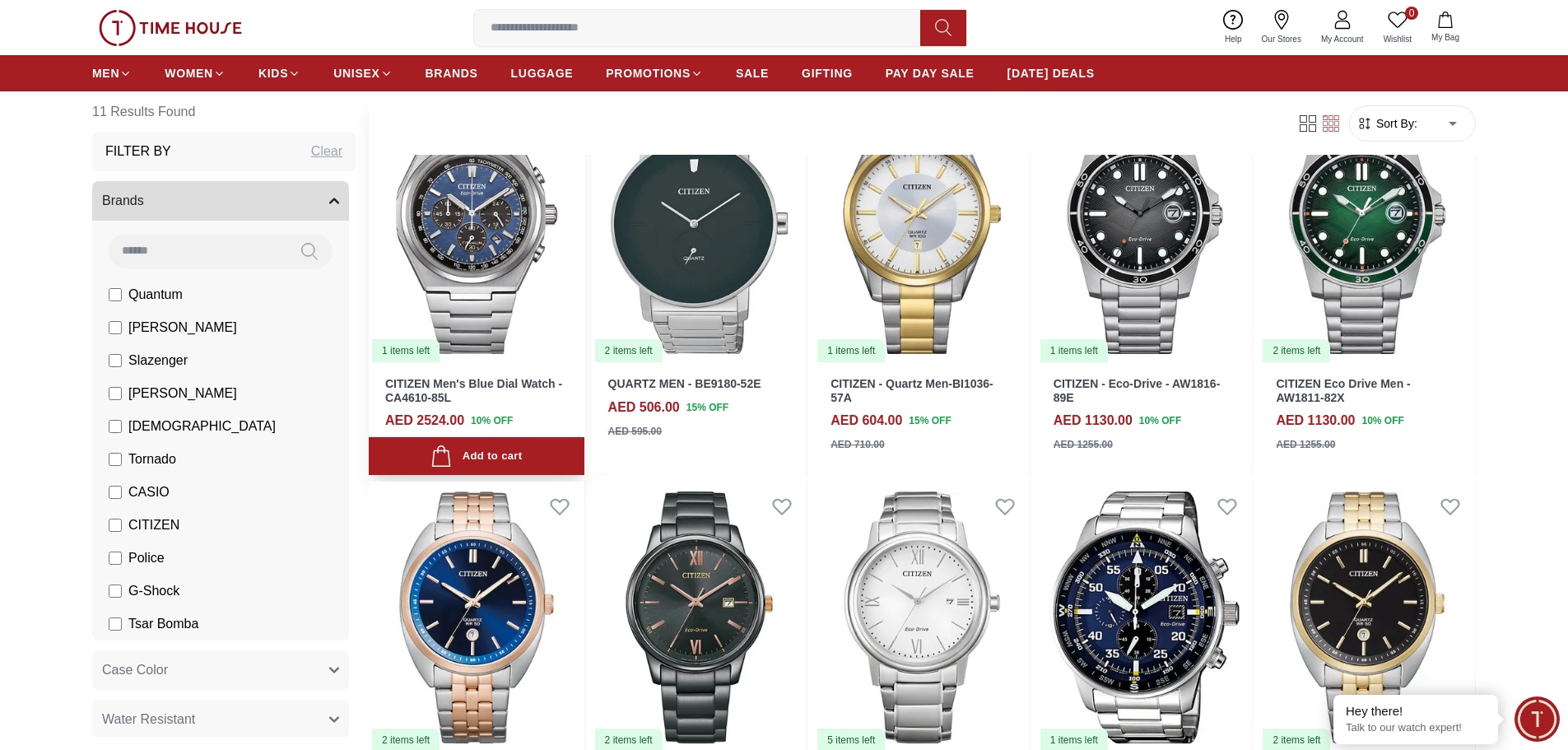
scroll to position [142, 0]
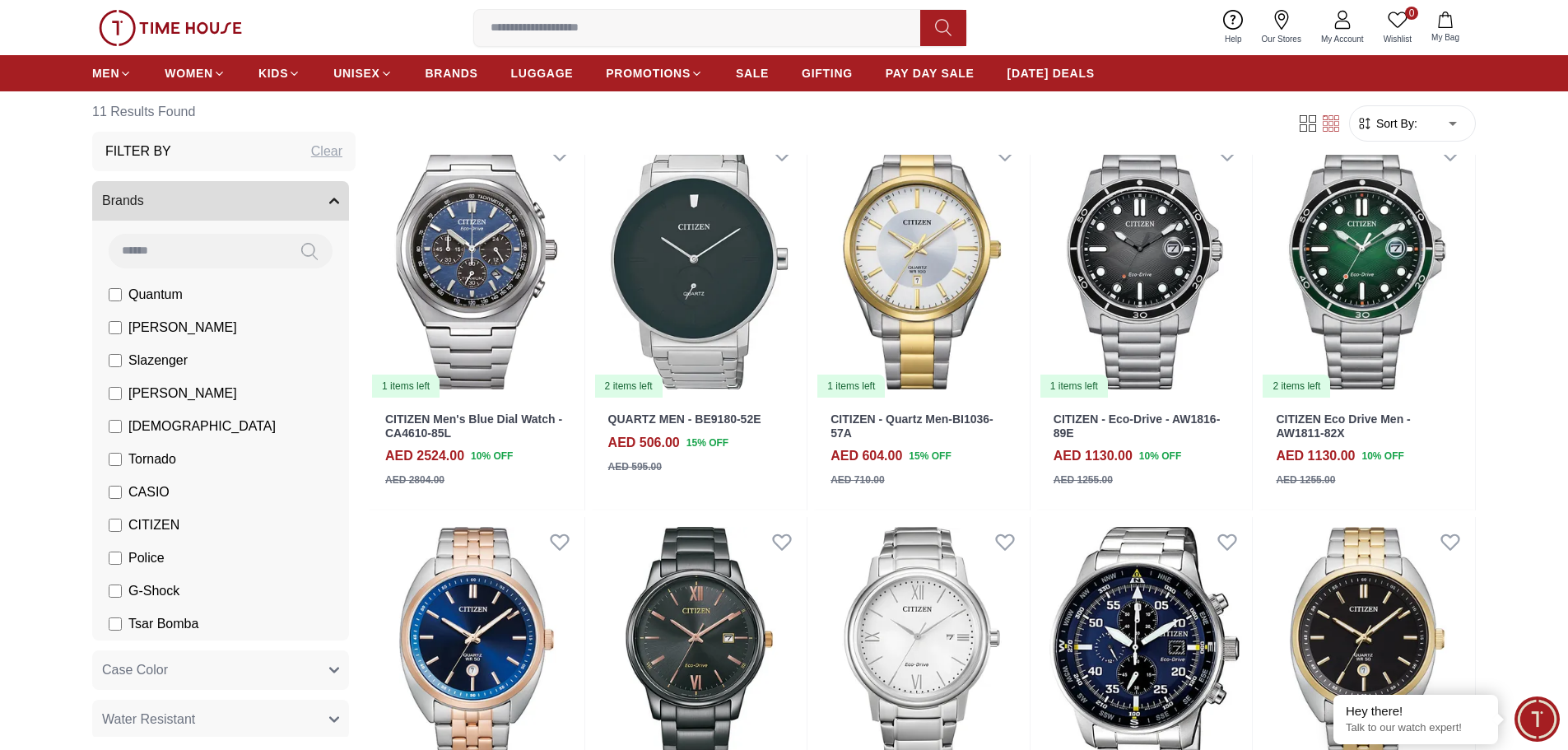
click at [239, 256] on input at bounding box center [197, 250] width 178 height 33
